Goal: Task Accomplishment & Management: Manage account settings

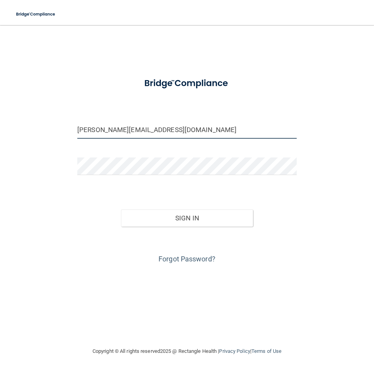
click at [97, 130] on input "[PERSON_NAME][EMAIL_ADDRESS][DOMAIN_NAME]" at bounding box center [186, 130] width 219 height 18
click at [99, 130] on input "[PERSON_NAME][EMAIL_ADDRESS][DOMAIN_NAME]" at bounding box center [186, 130] width 219 height 18
drag, startPoint x: 99, startPoint y: 130, endPoint x: 75, endPoint y: 127, distance: 24.8
click at [75, 127] on div "[PERSON_NAME][EMAIL_ADDRESS][DOMAIN_NAME]" at bounding box center [186, 130] width 231 height 18
click at [106, 131] on input "[PERSON_NAME][EMAIL_ADDRESS][DOMAIN_NAME]" at bounding box center [186, 130] width 219 height 18
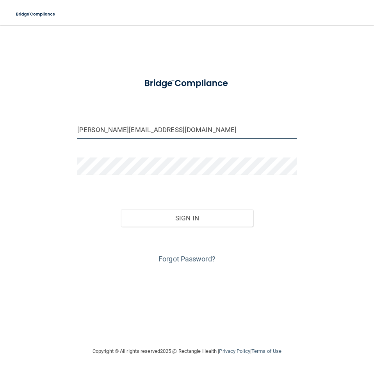
type input "[PERSON_NAME][EMAIL_ADDRESS][DOMAIN_NAME]"
click at [151, 175] on div at bounding box center [186, 168] width 231 height 23
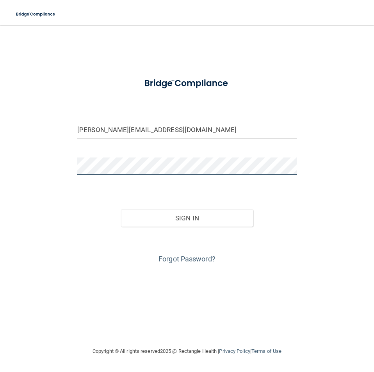
click at [15, 166] on main "mackenzie@denverwynkoopdentist.com Invalid email/password. You don't have permi…" at bounding box center [187, 198] width 374 height 347
click at [254, 293] on div "mackenzie@denverwynkoopdentist.com Invalid email/password. You don't have permi…" at bounding box center [187, 186] width 343 height 306
click at [203, 253] on div "Forgot Password?" at bounding box center [186, 245] width 231 height 39
click at [201, 259] on link "Forgot Password?" at bounding box center [187, 259] width 57 height 8
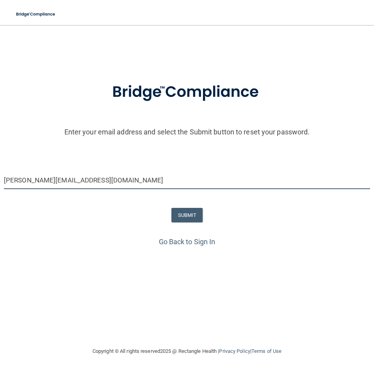
drag, startPoint x: 25, startPoint y: 183, endPoint x: -33, endPoint y: 168, distance: 60.0
click at [0, 168] on html "Toggle navigation Manage My Enterprise Manage My Location Enter your email addr…" at bounding box center [187, 186] width 374 height 372
type input "[PERSON_NAME][EMAIL_ADDRESS][DOMAIN_NAME]"
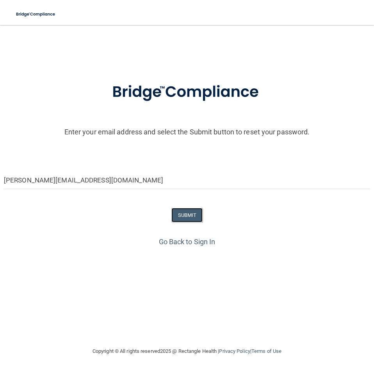
click at [174, 213] on button "SUBMIT" at bounding box center [187, 215] width 32 height 14
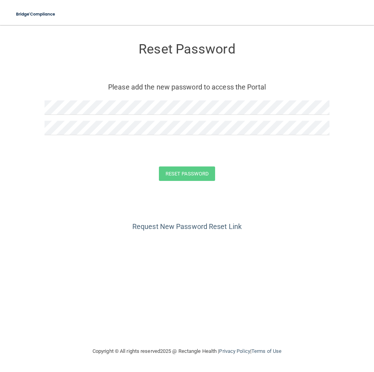
click at [87, 115] on div at bounding box center [187, 110] width 285 height 20
drag, startPoint x: 30, startPoint y: 186, endPoint x: 41, endPoint y: 174, distance: 16.8
click at [30, 186] on form "Reset Password Please add the new password to access the Portal Reset Password …" at bounding box center [187, 113] width 343 height 161
click at [80, 218] on div "Request New Password Reset Link" at bounding box center [187, 213] width 343 height 39
click at [181, 177] on button "Reset Password" at bounding box center [187, 173] width 56 height 14
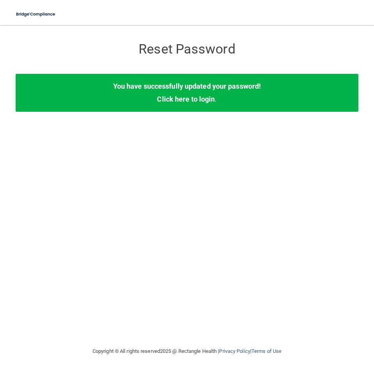
click at [179, 100] on link "Click here to login" at bounding box center [186, 99] width 58 height 8
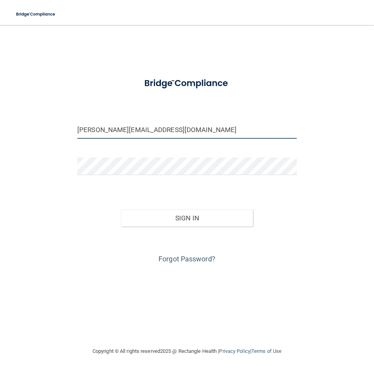
drag, startPoint x: 98, startPoint y: 130, endPoint x: -8, endPoint y: 125, distance: 105.9
click at [0, 125] on html "Toggle navigation Manage My Enterprise Manage My Location [PERSON_NAME][EMAIL_A…" at bounding box center [187, 186] width 374 height 372
type input "[PERSON_NAME][EMAIL_ADDRESS][DOMAIN_NAME]"
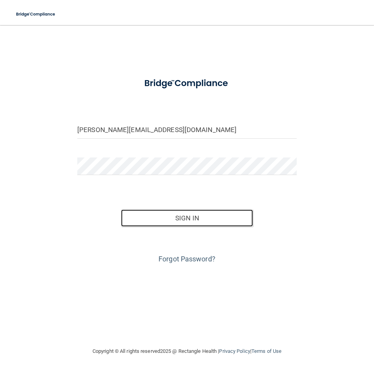
click at [168, 216] on button "Sign In" at bounding box center [187, 217] width 132 height 17
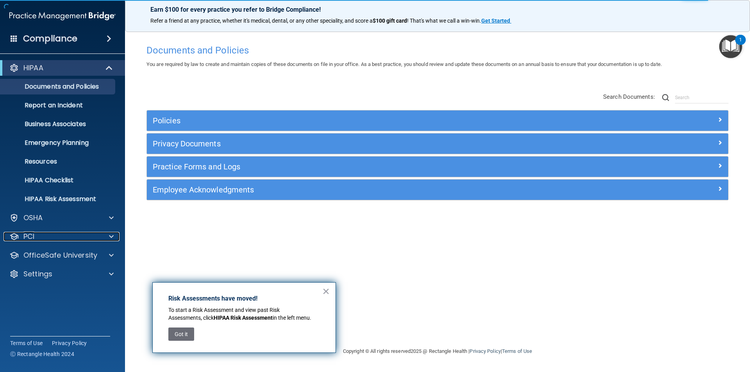
click at [97, 239] on div "PCI" at bounding box center [52, 236] width 97 height 9
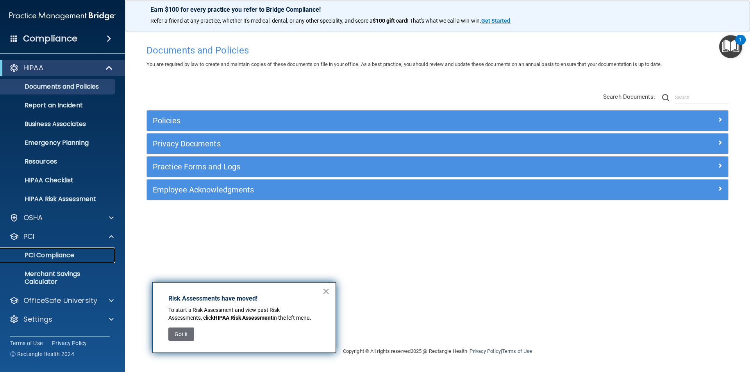
click at [72, 257] on p "PCI Compliance" at bounding box center [58, 255] width 107 height 8
click at [72, 69] on div "HIPAA" at bounding box center [52, 67] width 96 height 9
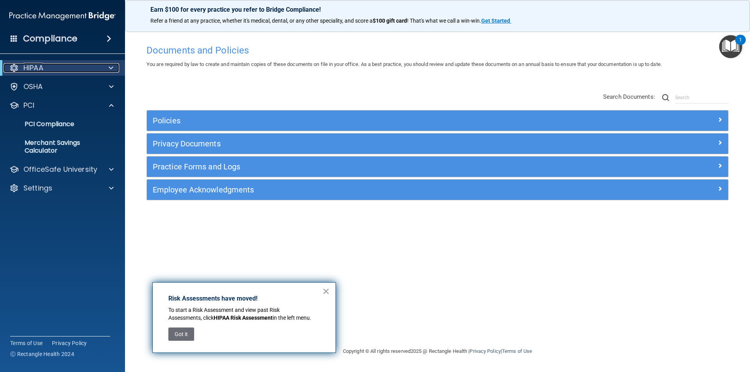
click at [31, 70] on p "HIPAA" at bounding box center [33, 67] width 20 height 9
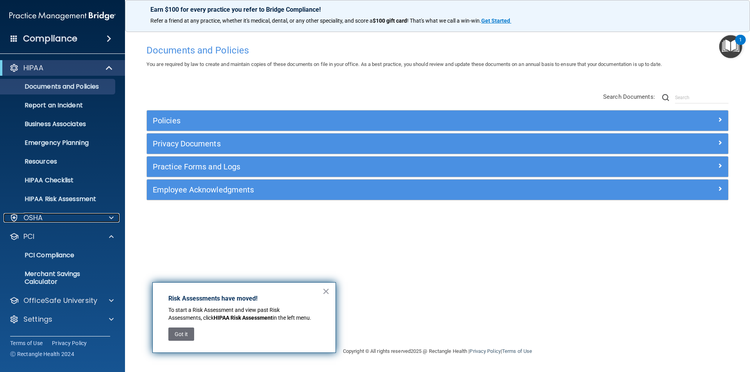
click at [37, 216] on p "OSHA" at bounding box center [33, 217] width 20 height 9
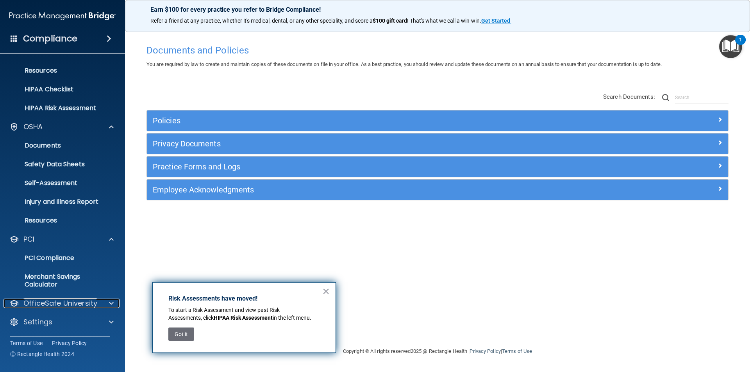
click at [48, 299] on p "OfficeSafe University" at bounding box center [60, 303] width 74 height 9
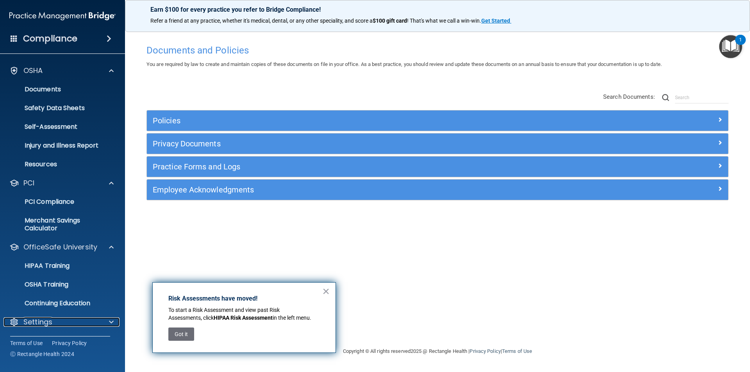
click at [54, 325] on div "Settings" at bounding box center [52, 321] width 97 height 9
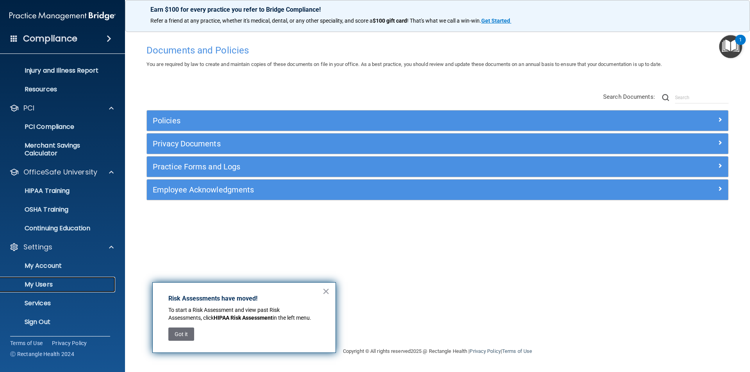
click at [59, 287] on p "My Users" at bounding box center [58, 285] width 107 height 8
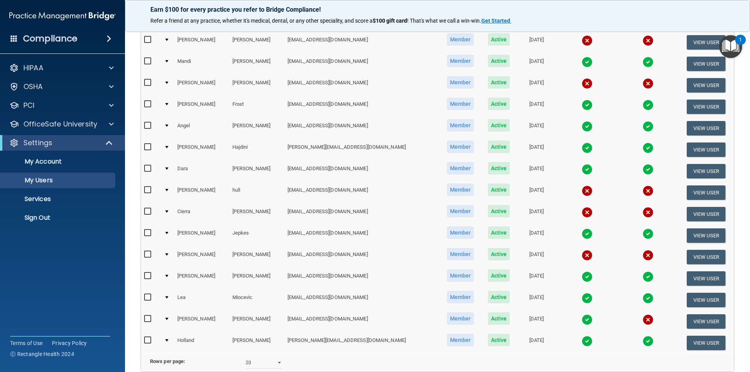
scroll to position [273, 0]
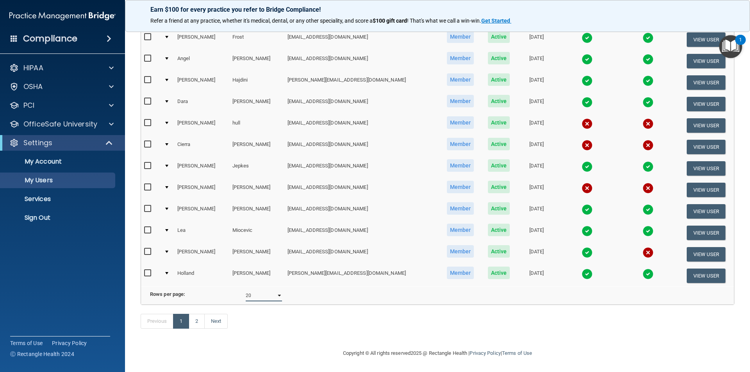
click at [259, 290] on select "10 20 30 40 all" at bounding box center [264, 296] width 36 height 12
select select "35"
click at [246, 290] on select "10 20 30 40 all" at bounding box center [264, 296] width 36 height 12
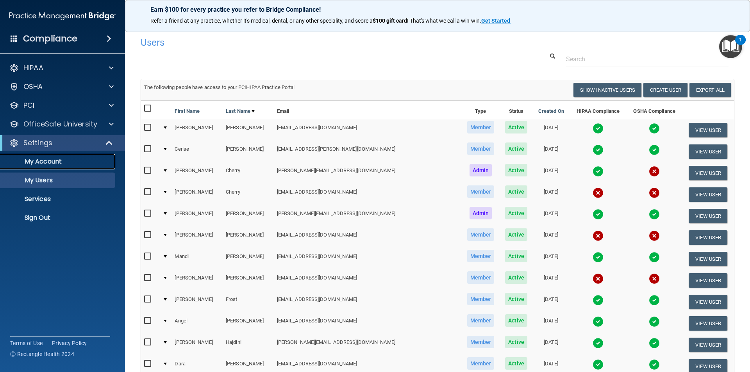
click at [78, 164] on p "My Account" at bounding box center [58, 162] width 107 height 8
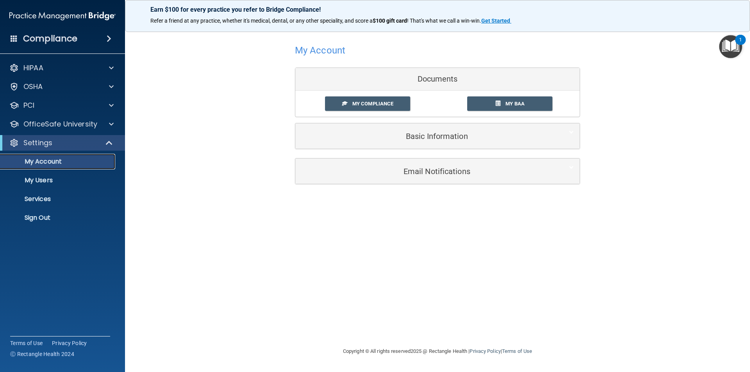
click at [0, 154] on link "My Account" at bounding box center [53, 162] width 123 height 16
